Goal: Task Accomplishment & Management: Manage account settings

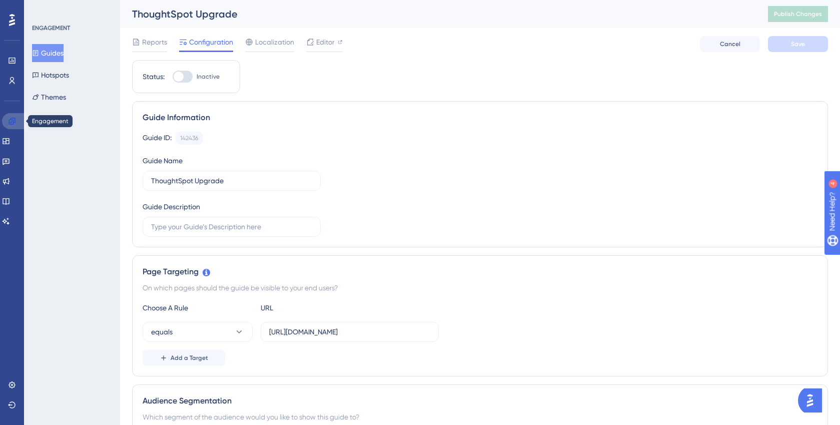
click at [12, 123] on icon at bounding box center [12, 121] width 8 height 8
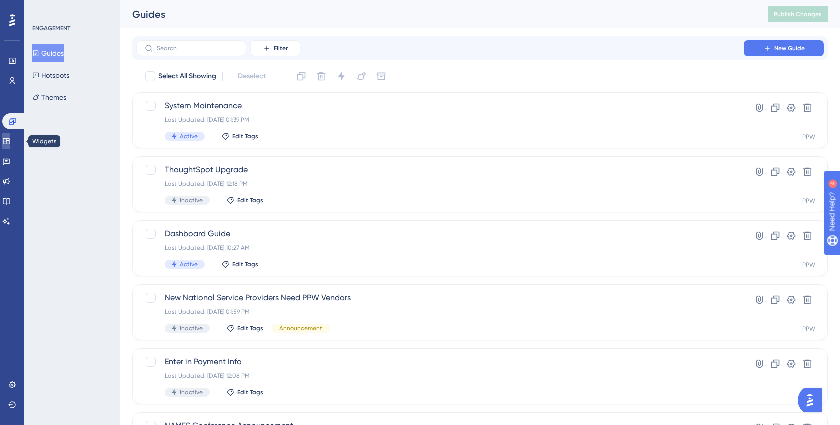
click at [9, 138] on icon at bounding box center [6, 141] width 7 height 6
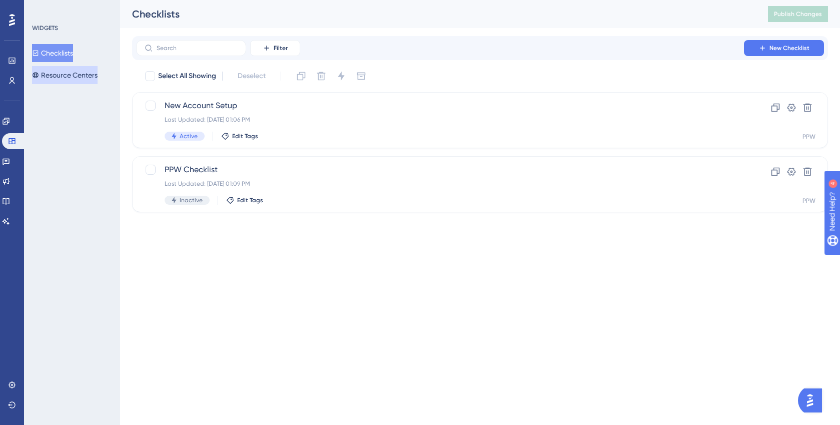
click at [68, 73] on button "Resource Centers" at bounding box center [65, 75] width 66 height 18
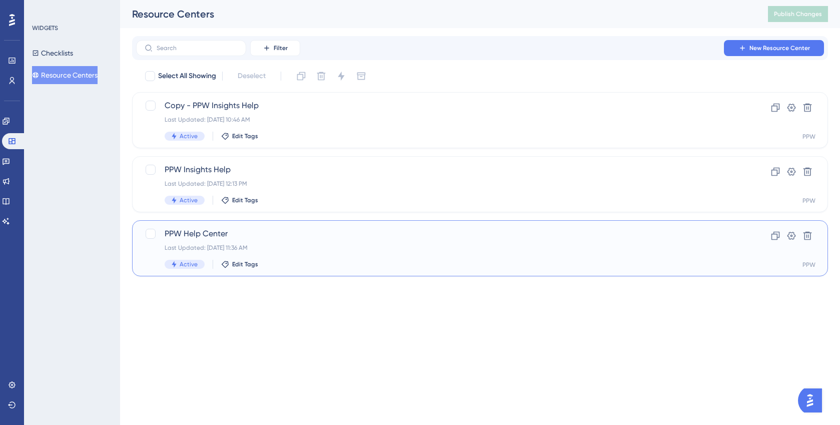
click at [222, 232] on span "PPW Help Center" at bounding box center [440, 234] width 551 height 12
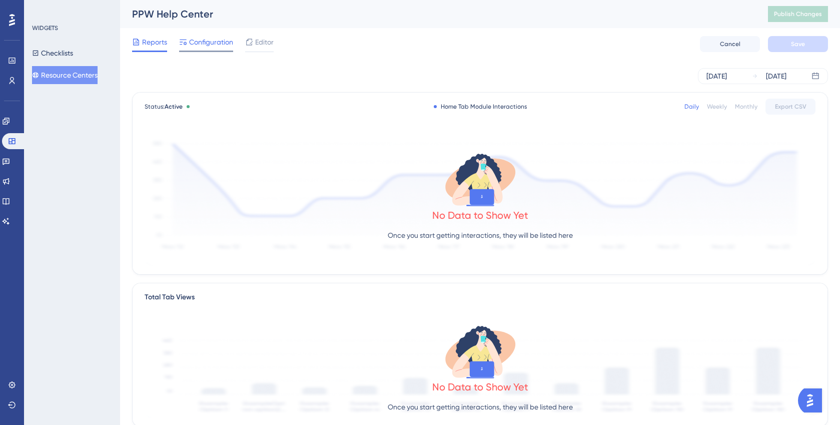
click at [204, 45] on span "Configuration" at bounding box center [211, 42] width 44 height 12
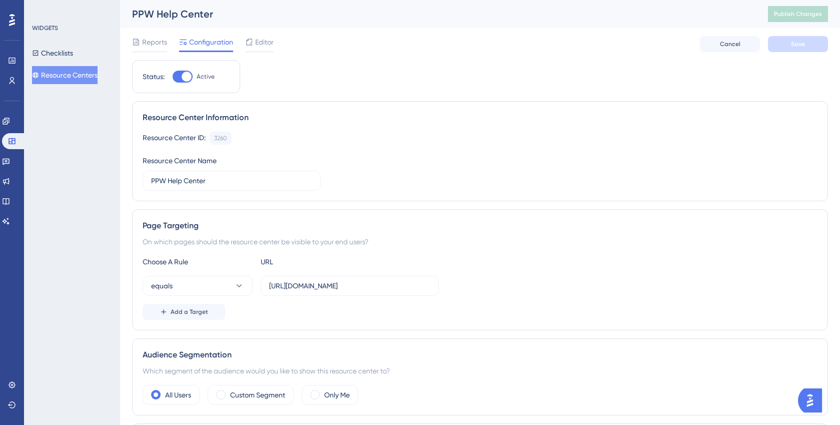
click at [85, 74] on button "Resource Centers" at bounding box center [65, 75] width 66 height 18
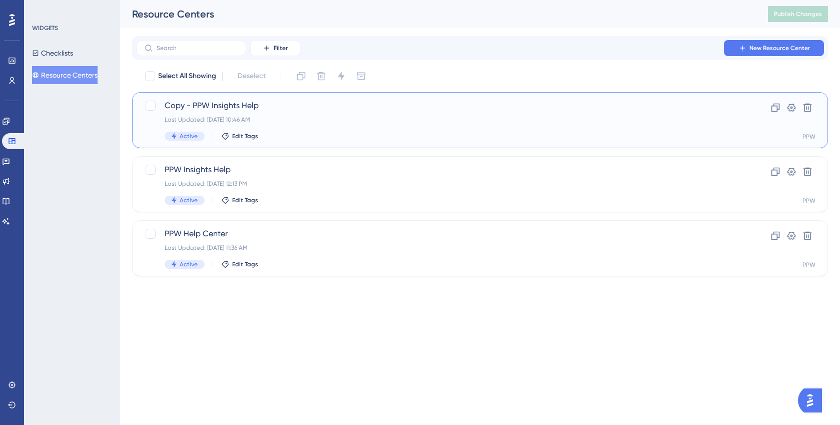
click at [309, 123] on div "Copy - PPW Insights Help Last Updated: [DATE] 10:46 AM Active Edit Tags" at bounding box center [440, 120] width 551 height 41
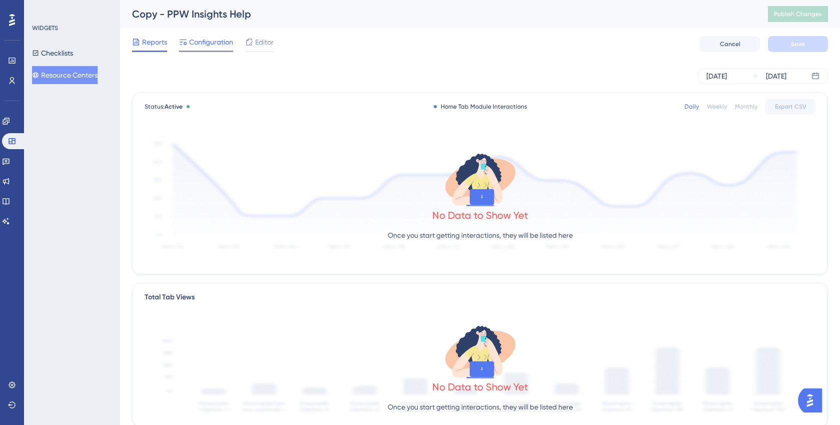
click at [196, 44] on span "Configuration" at bounding box center [211, 42] width 44 height 12
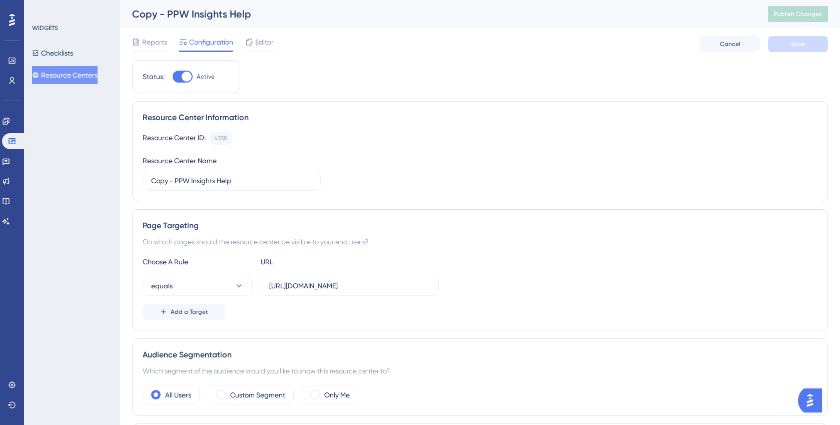
click at [60, 75] on button "Resource Centers" at bounding box center [65, 75] width 66 height 18
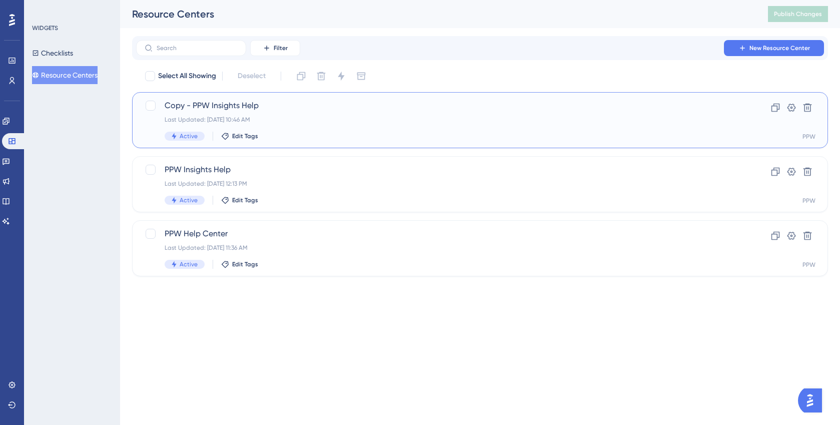
click at [224, 106] on span "Copy - PPW Insights Help" at bounding box center [440, 106] width 551 height 12
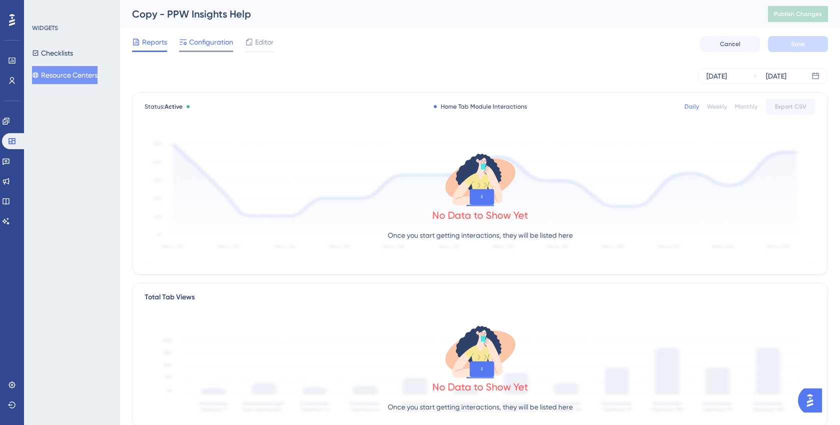
click at [211, 43] on span "Configuration" at bounding box center [211, 42] width 44 height 12
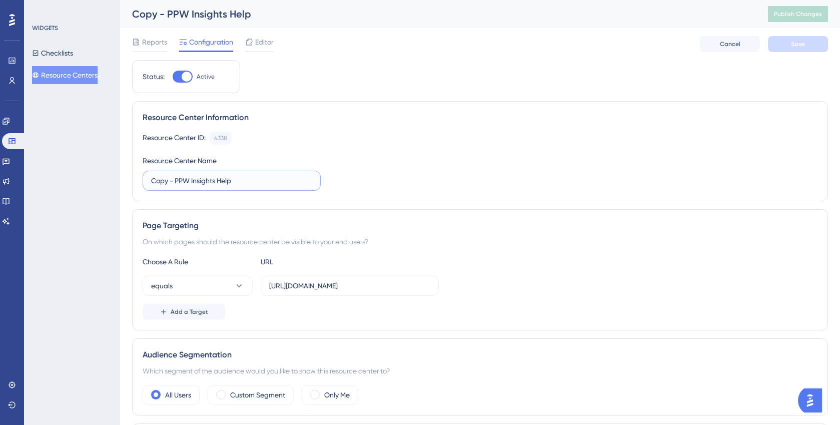
drag, startPoint x: 168, startPoint y: 183, endPoint x: 148, endPoint y: 182, distance: 20.0
click at [148, 182] on label "Copy - PPW Insights Help" at bounding box center [232, 181] width 178 height 20
type input "Alti - PPW Insights Help"
click at [806, 49] on button "Save" at bounding box center [798, 44] width 60 height 16
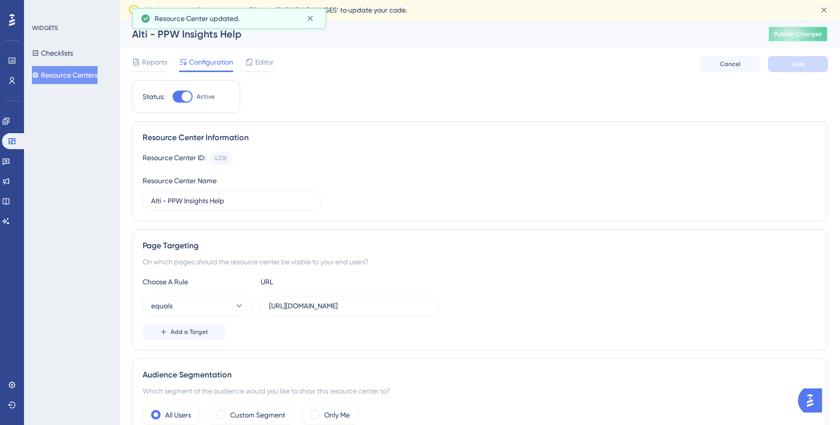
click at [800, 34] on button "Publish Changes" at bounding box center [798, 34] width 60 height 16
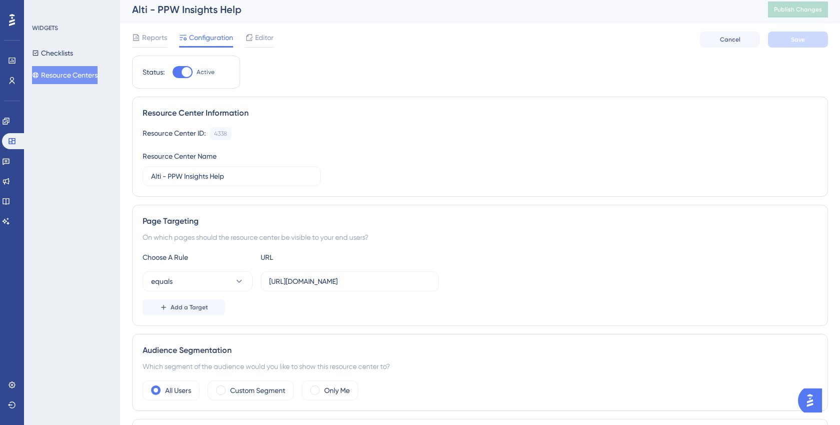
scroll to position [7, 0]
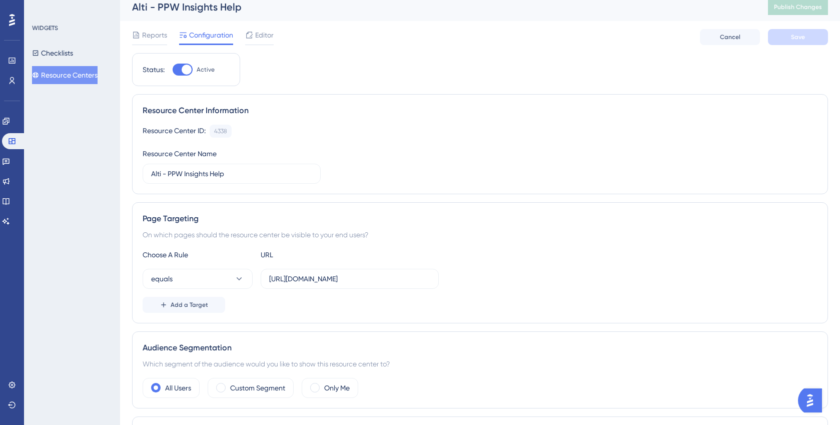
click at [83, 72] on button "Resource Centers" at bounding box center [65, 75] width 66 height 18
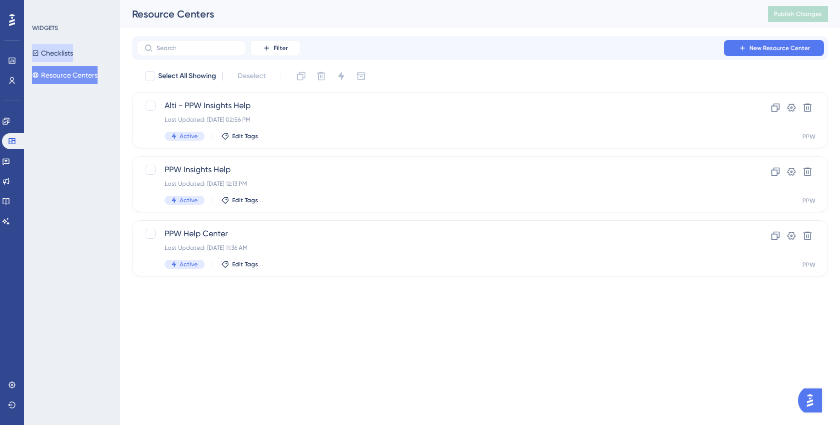
click at [58, 52] on button "Checklists" at bounding box center [52, 53] width 41 height 18
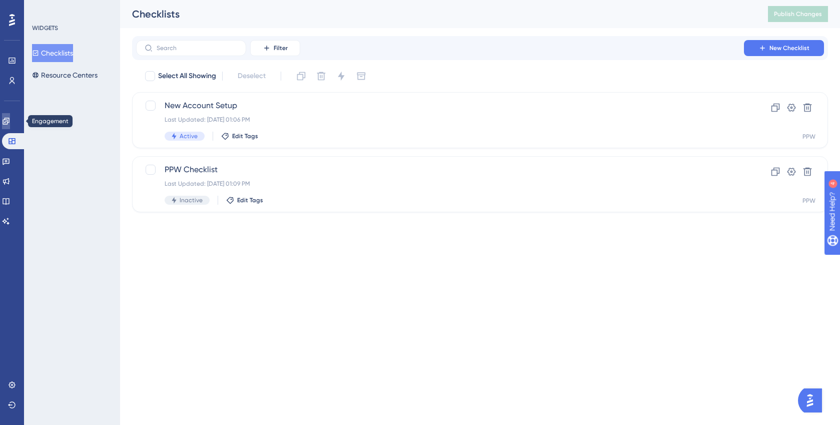
click at [6, 119] on link at bounding box center [6, 121] width 8 height 16
